Goal: Navigation & Orientation: Find specific page/section

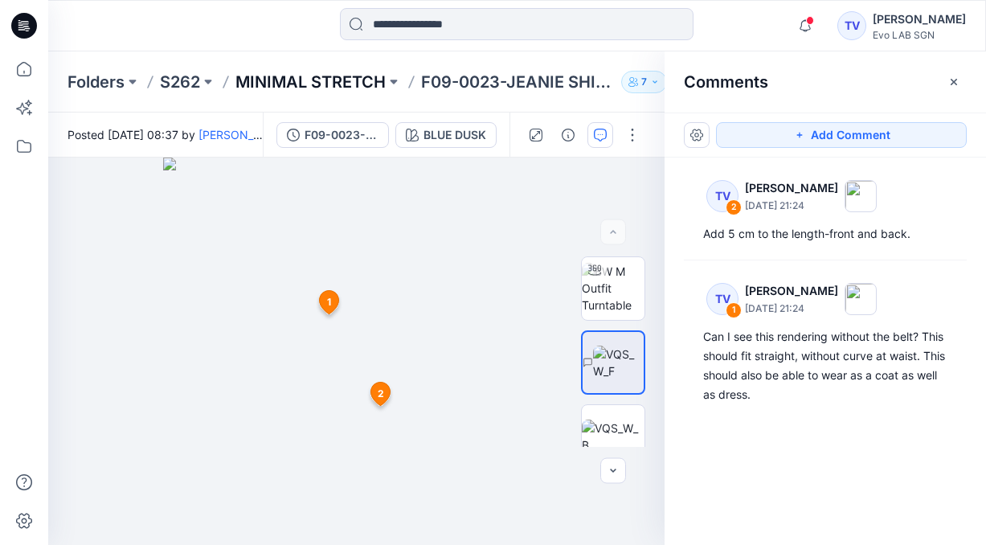
click at [290, 82] on p "MINIMAL STRETCH" at bounding box center [310, 82] width 150 height 22
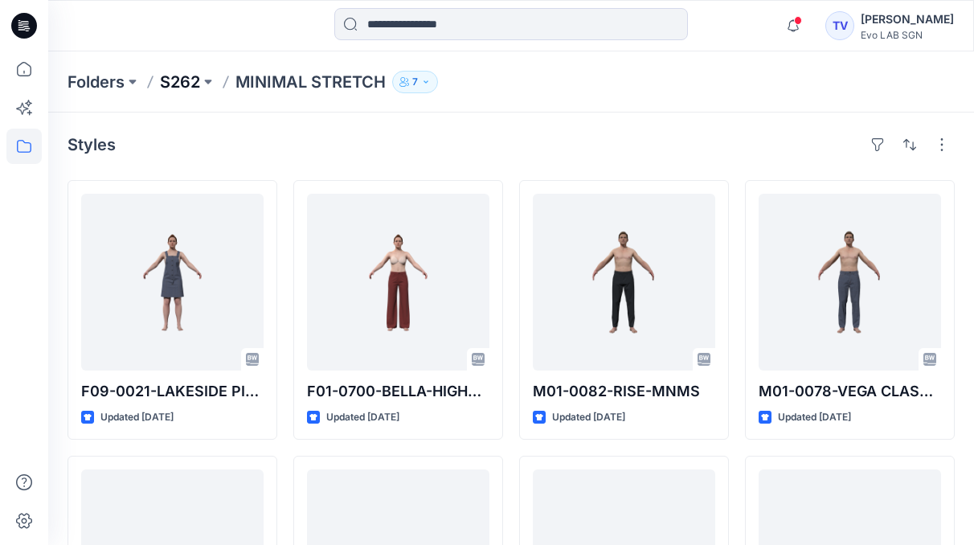
click at [174, 83] on p "S262" at bounding box center [180, 82] width 40 height 22
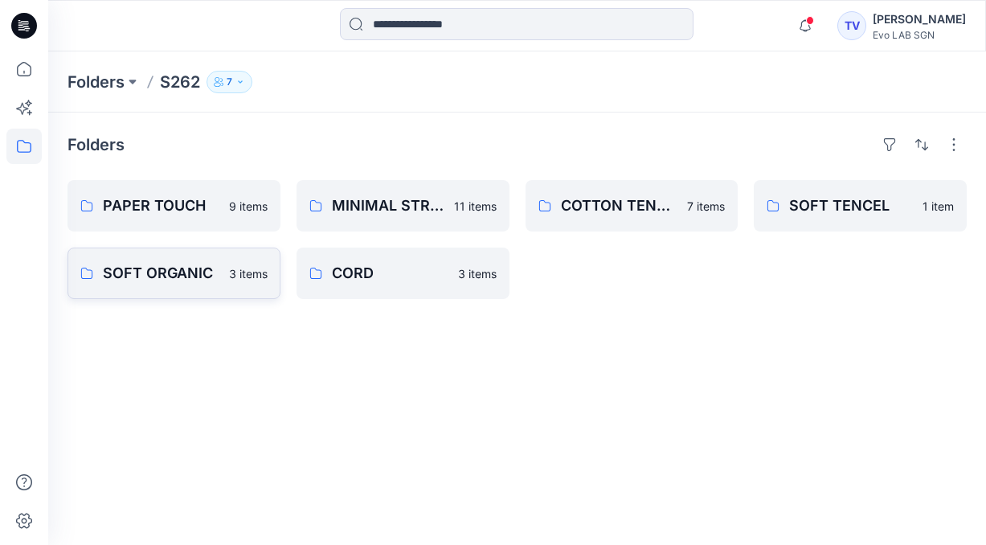
click at [186, 269] on p "SOFT ORGANIC" at bounding box center [161, 273] width 117 height 22
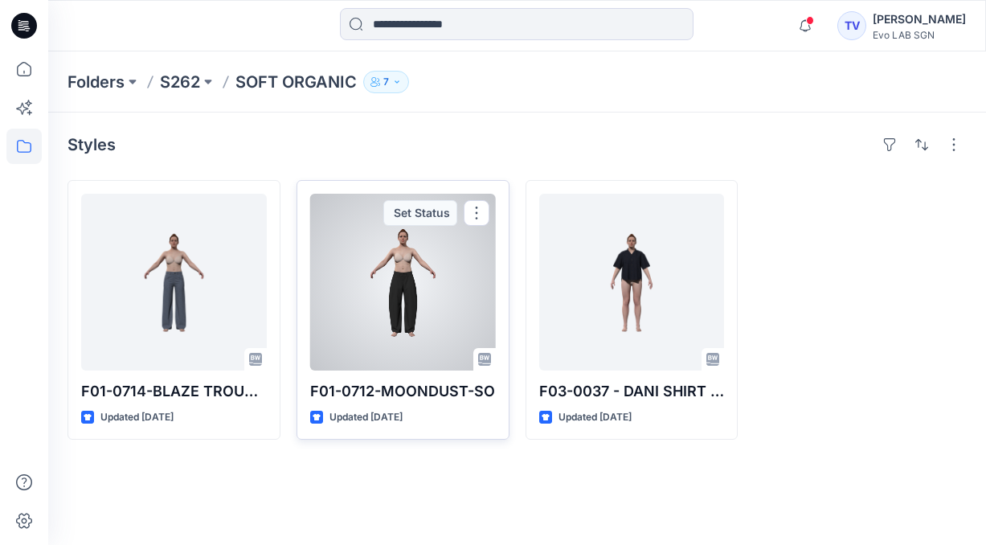
click at [432, 280] on div at bounding box center [403, 282] width 186 height 177
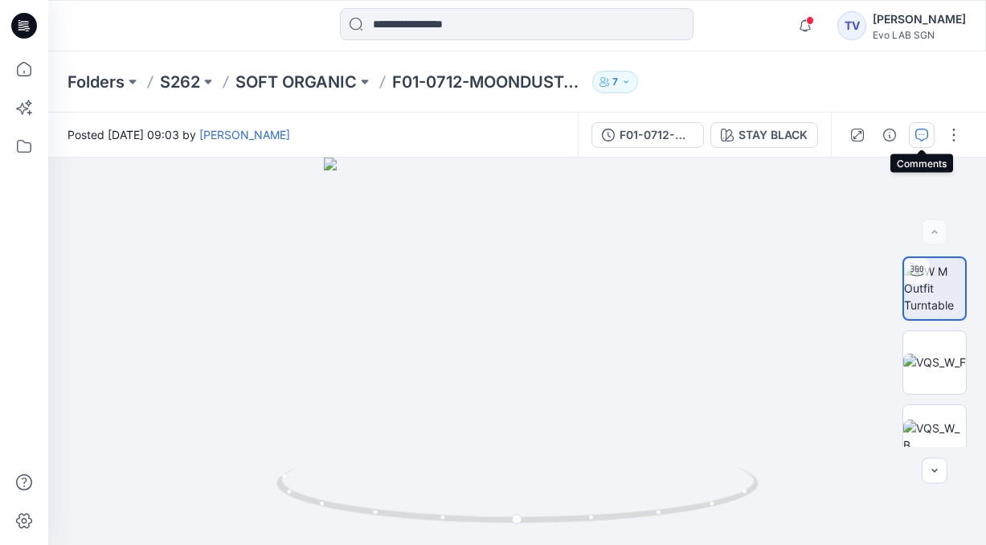
click at [918, 133] on icon "button" at bounding box center [921, 135] width 13 height 13
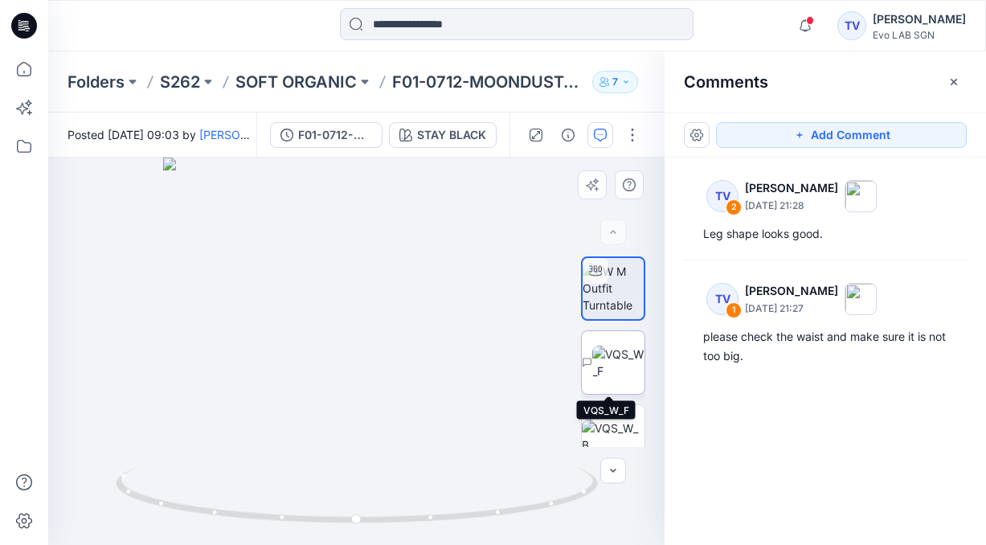
click at [605, 357] on img at bounding box center [618, 363] width 52 height 34
